Goal: Task Accomplishment & Management: Manage account settings

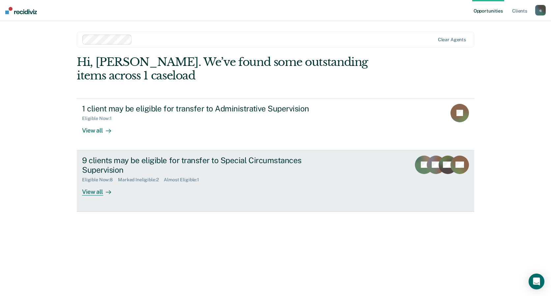
click at [258, 173] on div "9 clients may be eligible for transfer to Special Circumstances Supervision" at bounding box center [197, 165] width 231 height 19
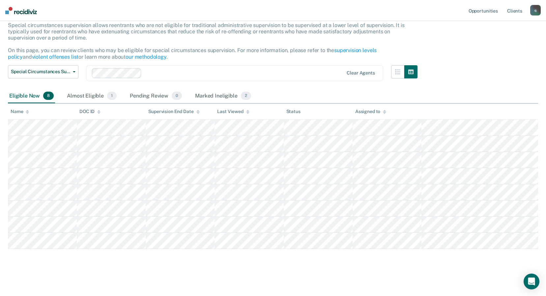
scroll to position [43, 0]
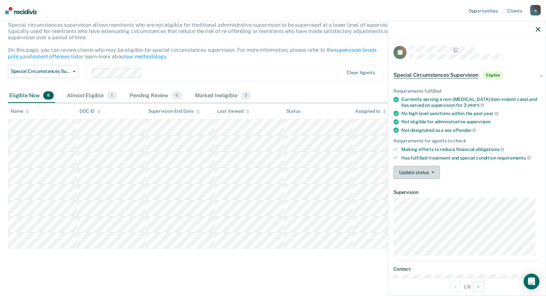
click at [411, 174] on button "Update status" at bounding box center [417, 172] width 46 height 13
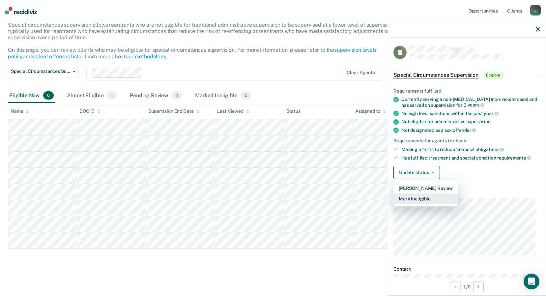
click at [406, 202] on button "Mark Ineligible" at bounding box center [426, 199] width 65 height 11
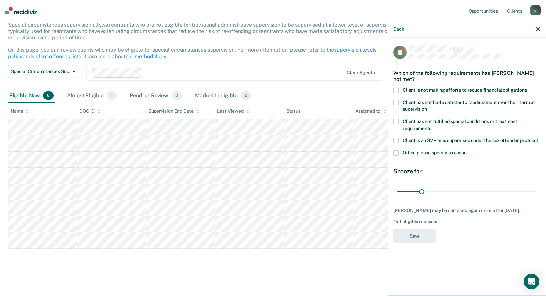
click at [418, 84] on div "Which of the following requirements has [PERSON_NAME] not met?" at bounding box center [467, 76] width 147 height 23
click at [416, 92] on span "Client is not making efforts to reduce financial obligations" at bounding box center [465, 89] width 124 height 5
click at [527, 88] on input "Client is not making efforts to reduce financial obligations" at bounding box center [527, 88] width 0 height 0
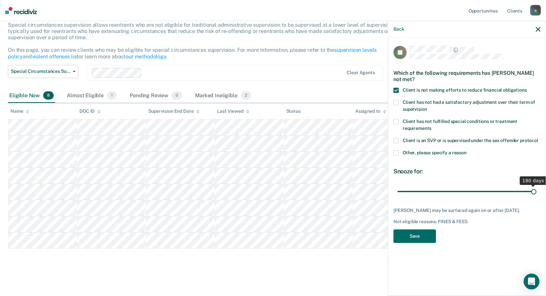
drag, startPoint x: 419, startPoint y: 191, endPoint x: 552, endPoint y: 202, distance: 133.3
type input "180"
click at [537, 197] on input "range" at bounding box center [467, 192] width 139 height 12
click at [398, 230] on button "Save" at bounding box center [415, 236] width 43 height 14
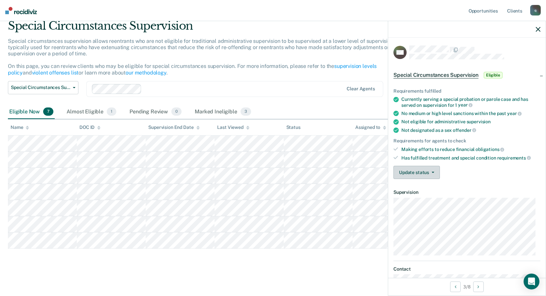
click at [434, 173] on button "Update status" at bounding box center [417, 172] width 46 height 13
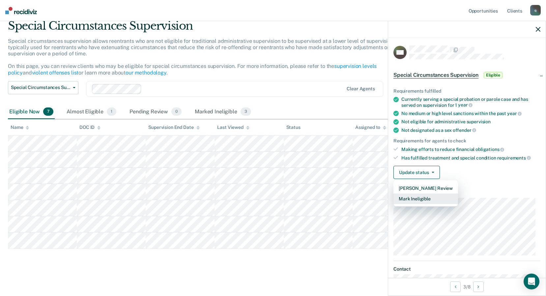
click at [425, 201] on button "Mark Ineligible" at bounding box center [426, 199] width 65 height 11
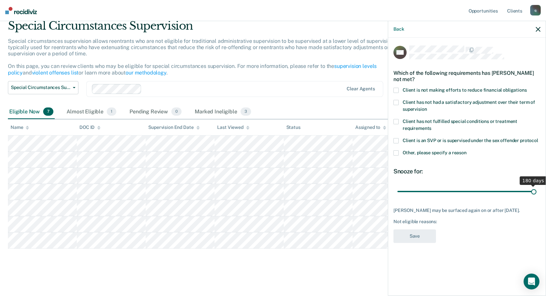
drag, startPoint x: 424, startPoint y: 190, endPoint x: 552, endPoint y: 185, distance: 128.0
type input "180"
click at [537, 186] on input "range" at bounding box center [467, 192] width 139 height 12
click at [412, 91] on span "Client is not making efforts to reduce financial obligations" at bounding box center [465, 89] width 124 height 5
click at [527, 88] on input "Client is not making efforts to reduce financial obligations" at bounding box center [527, 88] width 0 height 0
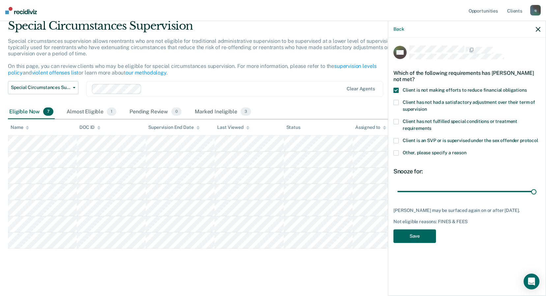
click at [420, 238] on button "Save" at bounding box center [415, 236] width 43 height 14
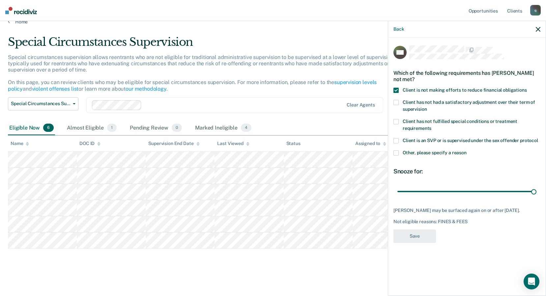
scroll to position [10, 0]
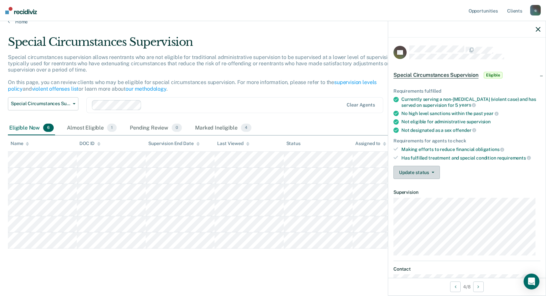
click at [422, 168] on button "Update status" at bounding box center [417, 172] width 46 height 13
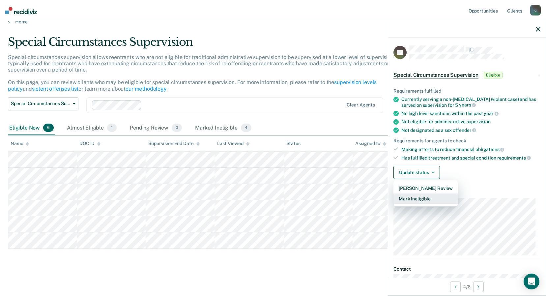
click at [424, 202] on button "Mark Ineligible" at bounding box center [426, 199] width 65 height 11
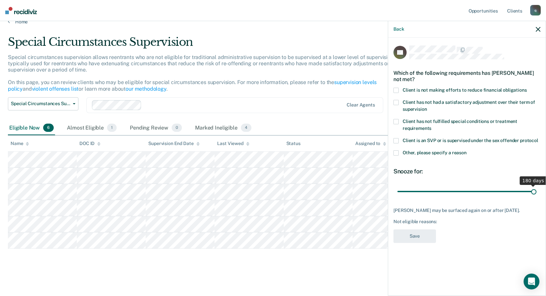
drag, startPoint x: 422, startPoint y: 194, endPoint x: 524, endPoint y: 176, distance: 103.4
type input "180"
click at [537, 197] on input "range" at bounding box center [467, 192] width 139 height 12
click at [404, 91] on span "Client is not making efforts to reduce financial obligations" at bounding box center [465, 89] width 124 height 5
click at [527, 88] on input "Client is not making efforts to reduce financial obligations" at bounding box center [527, 88] width 0 height 0
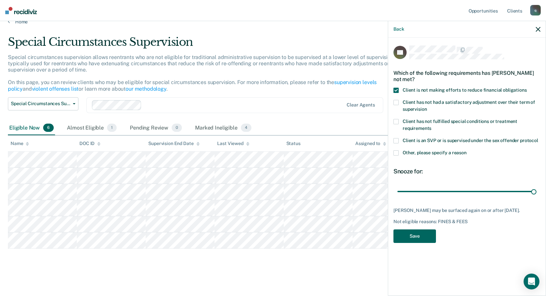
click at [415, 242] on button "Save" at bounding box center [415, 236] width 43 height 14
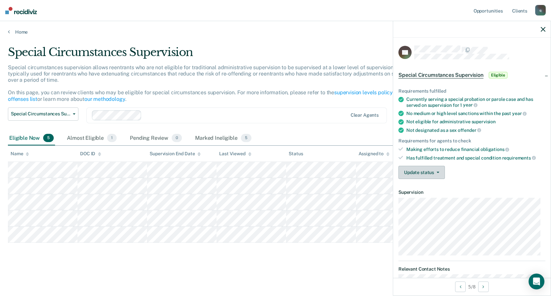
click at [444, 170] on button "Update status" at bounding box center [422, 172] width 46 height 13
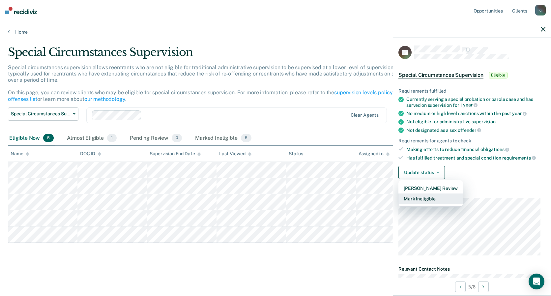
click at [420, 199] on button "Mark Ineligible" at bounding box center [431, 199] width 65 height 11
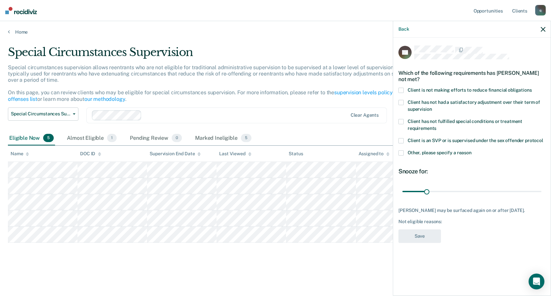
click at [459, 88] on span "Client is not making efforts to reduce financial obligations" at bounding box center [470, 89] width 124 height 5
click at [532, 88] on input "Client is not making efforts to reduce financial obligations" at bounding box center [532, 88] width 0 height 0
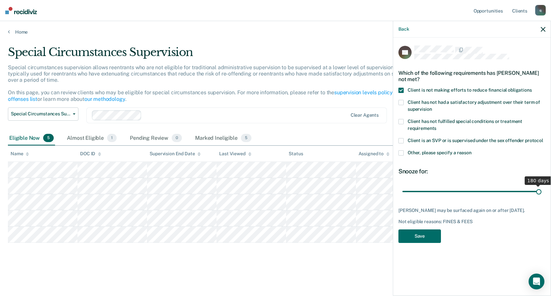
drag, startPoint x: 428, startPoint y: 193, endPoint x: 552, endPoint y: 178, distance: 125.6
type input "180"
click at [542, 186] on input "range" at bounding box center [472, 192] width 139 height 12
click at [430, 236] on button "Save" at bounding box center [420, 236] width 43 height 14
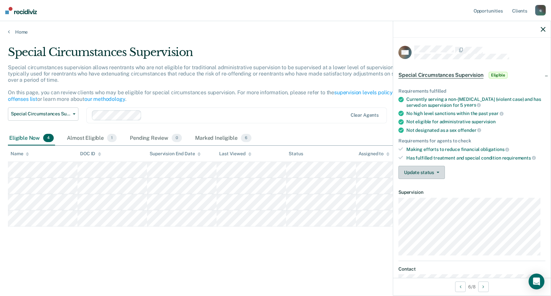
click at [428, 167] on button "Update status" at bounding box center [422, 172] width 46 height 13
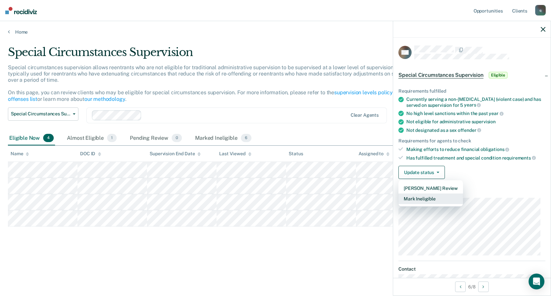
click at [424, 201] on button "Mark Ineligible" at bounding box center [431, 199] width 65 height 11
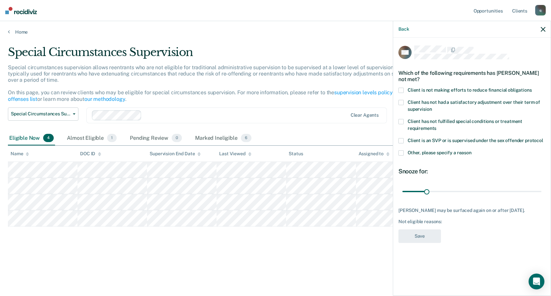
click at [423, 87] on span "Client is not making efforts to reduce financial obligations" at bounding box center [470, 89] width 124 height 5
click at [532, 88] on input "Client is not making efforts to reduce financial obligations" at bounding box center [532, 88] width 0 height 0
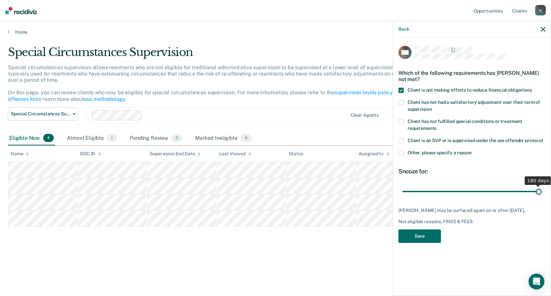
type input "180"
click at [542, 197] on input "range" at bounding box center [472, 192] width 139 height 12
click at [422, 236] on button "Save" at bounding box center [420, 236] width 43 height 14
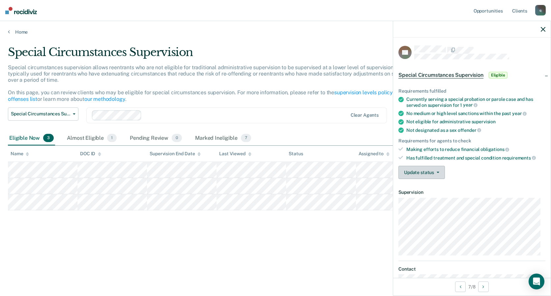
click at [442, 169] on button "Update status" at bounding box center [422, 172] width 46 height 13
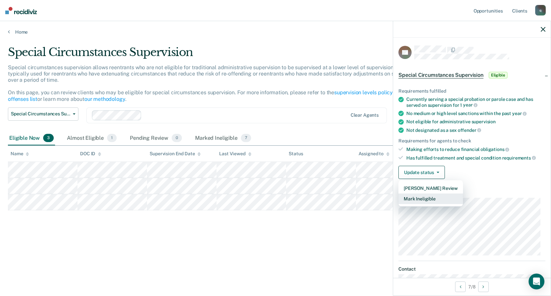
click at [433, 201] on button "Mark Ineligible" at bounding box center [431, 199] width 65 height 11
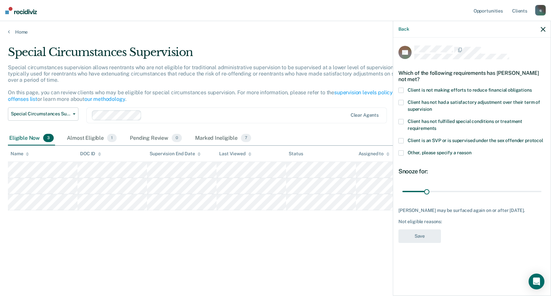
click at [418, 93] on label "Client is not making efforts to reduce financial obligations" at bounding box center [472, 91] width 147 height 7
click at [532, 88] on input "Client is not making efforts to reduce financial obligations" at bounding box center [532, 88] width 0 height 0
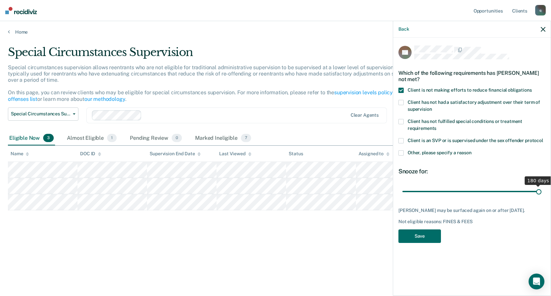
drag, startPoint x: 426, startPoint y: 188, endPoint x: 552, endPoint y: 210, distance: 128.5
type input "180"
click at [542, 197] on input "range" at bounding box center [472, 192] width 139 height 12
click at [417, 238] on button "Save" at bounding box center [420, 236] width 43 height 14
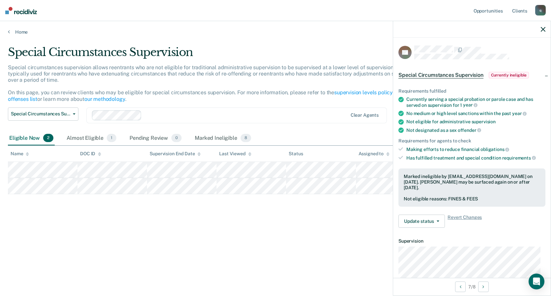
click at [259, 211] on div "Special Circumstances Supervision Special circumstances supervision allows reen…" at bounding box center [275, 145] width 535 height 201
click at [539, 31] on div at bounding box center [472, 29] width 158 height 16
click at [542, 29] on icon "button" at bounding box center [543, 29] width 5 height 5
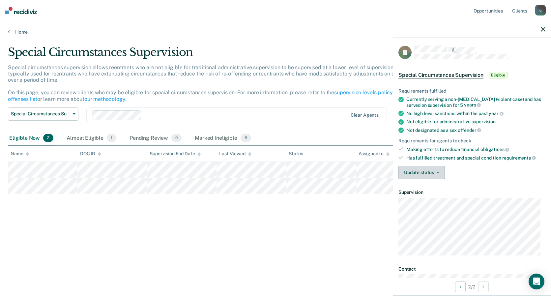
click at [416, 171] on button "Update status" at bounding box center [422, 172] width 46 height 13
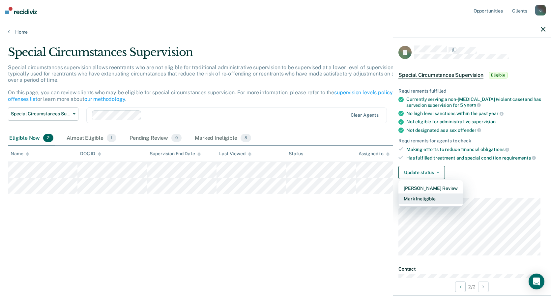
click at [410, 199] on button "Mark Ineligible" at bounding box center [431, 199] width 65 height 11
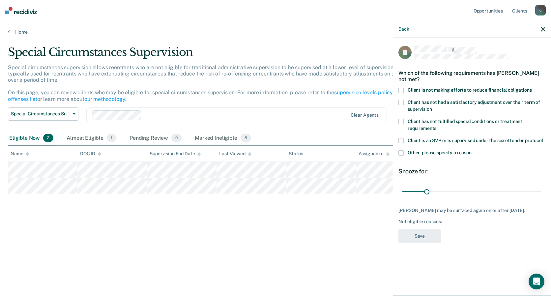
click at [407, 91] on label "Client is not making efforts to reduce financial obligations" at bounding box center [472, 91] width 147 height 7
click at [532, 88] on input "Client is not making efforts to reduce financial obligations" at bounding box center [532, 88] width 0 height 0
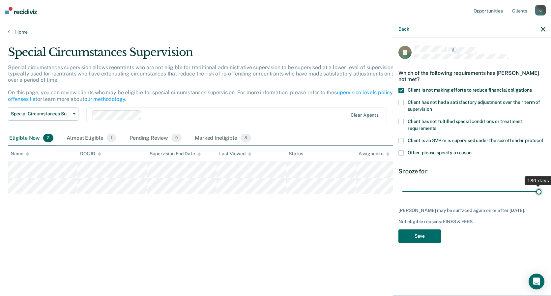
drag, startPoint x: 426, startPoint y: 195, endPoint x: 552, endPoint y: 187, distance: 126.2
type input "180"
click at [542, 187] on input "range" at bounding box center [472, 192] width 139 height 12
click at [420, 236] on button "Save" at bounding box center [420, 236] width 43 height 14
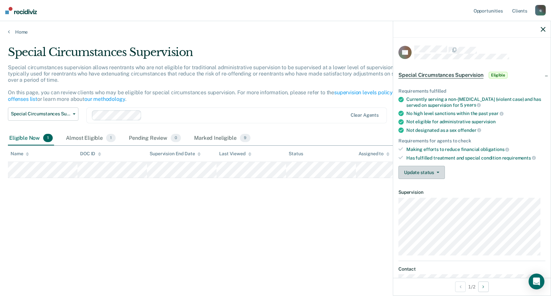
click at [406, 176] on button "Update status" at bounding box center [422, 172] width 46 height 13
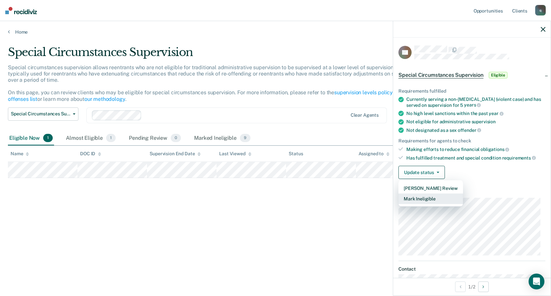
click at [406, 197] on button "Mark Ineligible" at bounding box center [431, 199] width 65 height 11
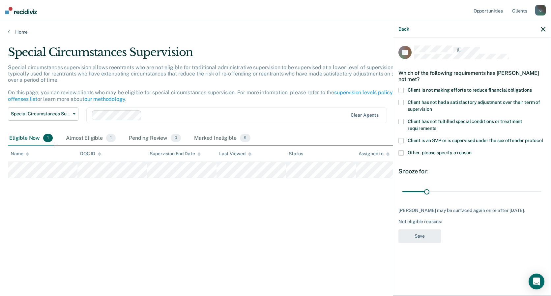
click at [456, 154] on span "Other, please specify a reason" at bounding box center [440, 152] width 64 height 5
click at [472, 150] on input "Other, please specify a reason" at bounding box center [472, 150] width 0 height 0
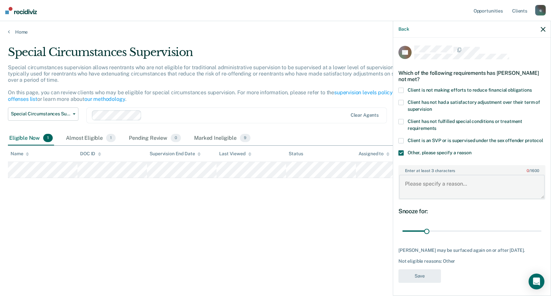
click at [448, 182] on textarea "Enter at least 3 characters 0 / 1600" at bounding box center [472, 187] width 146 height 24
click at [537, 26] on div "Back" at bounding box center [472, 29] width 158 height 16
click at [539, 28] on div "Back" at bounding box center [472, 29] width 158 height 16
click at [543, 29] on icon "button" at bounding box center [543, 29] width 5 height 5
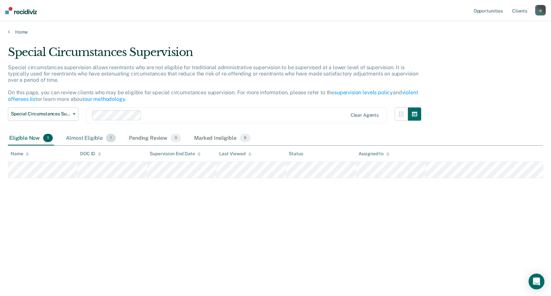
click at [104, 140] on div "Almost Eligible 1" at bounding box center [91, 138] width 52 height 15
click at [169, 142] on div "Pending Review 0" at bounding box center [155, 138] width 55 height 15
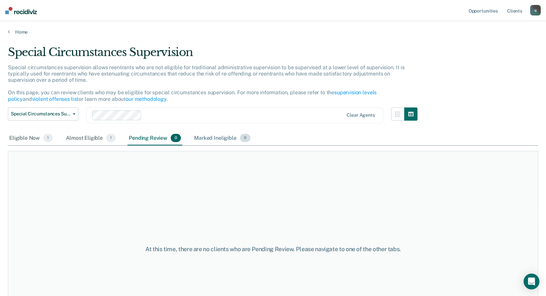
click at [197, 136] on div "Marked Ineligible 9" at bounding box center [222, 138] width 59 height 15
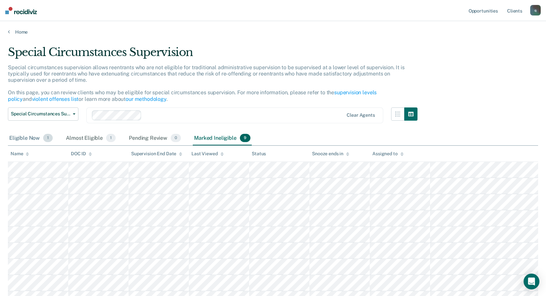
click at [32, 138] on div "Eligible Now 1" at bounding box center [31, 138] width 46 height 15
